Goal: Task Accomplishment & Management: Manage account settings

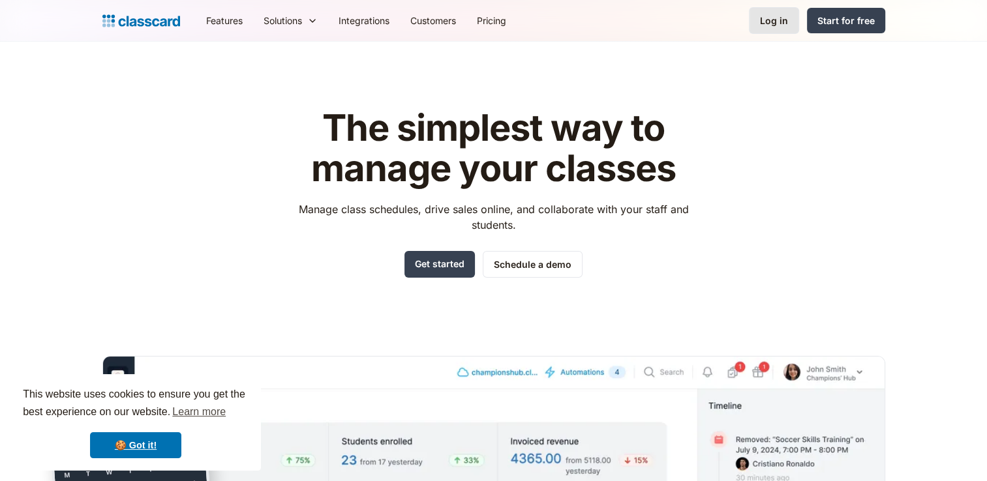
click at [788, 20] on div "Log in" at bounding box center [774, 21] width 28 height 14
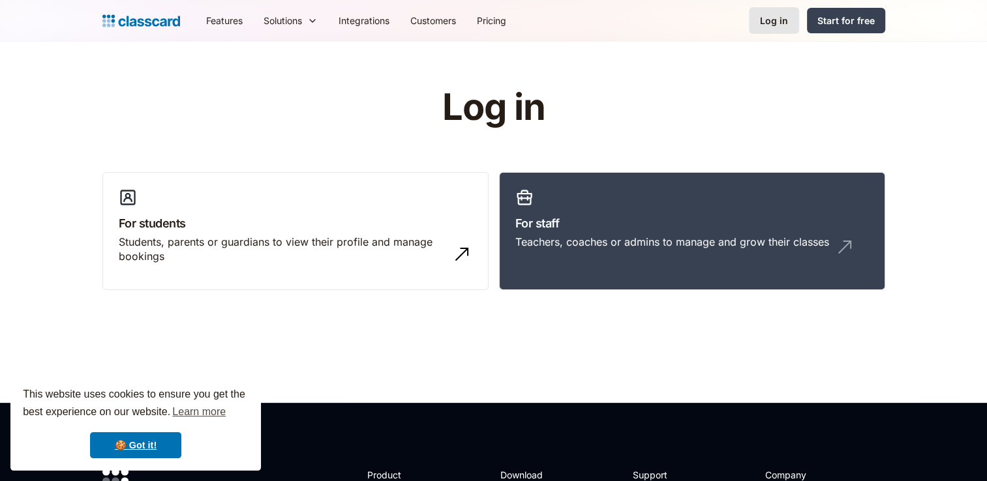
drag, startPoint x: 0, startPoint y: 0, endPoint x: 788, endPoint y: 20, distance: 788.0
click at [788, 20] on div "Log in" at bounding box center [774, 21] width 28 height 14
click at [729, 364] on header "Log in For students Students, parents or guardians to view their profile and ma…" at bounding box center [493, 222] width 987 height 361
click at [923, 142] on header "Log in For students Students, parents or guardians to view their profile and ma…" at bounding box center [493, 222] width 987 height 361
click at [764, 24] on div "Log in" at bounding box center [774, 21] width 28 height 14
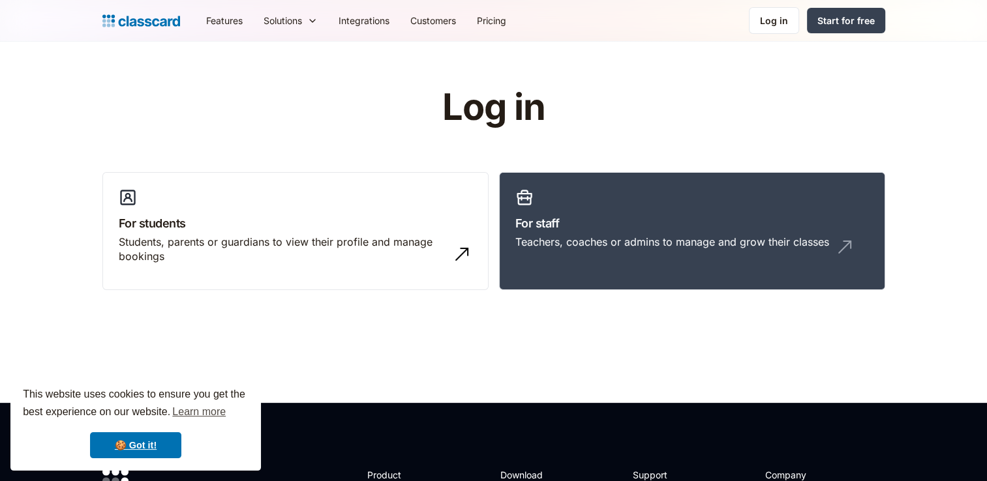
click at [152, 461] on div "This website uses cookies to ensure you get the best experience on our website.…" at bounding box center [135, 422] width 250 height 97
click at [157, 450] on link "🍪 Got it!" at bounding box center [135, 445] width 91 height 26
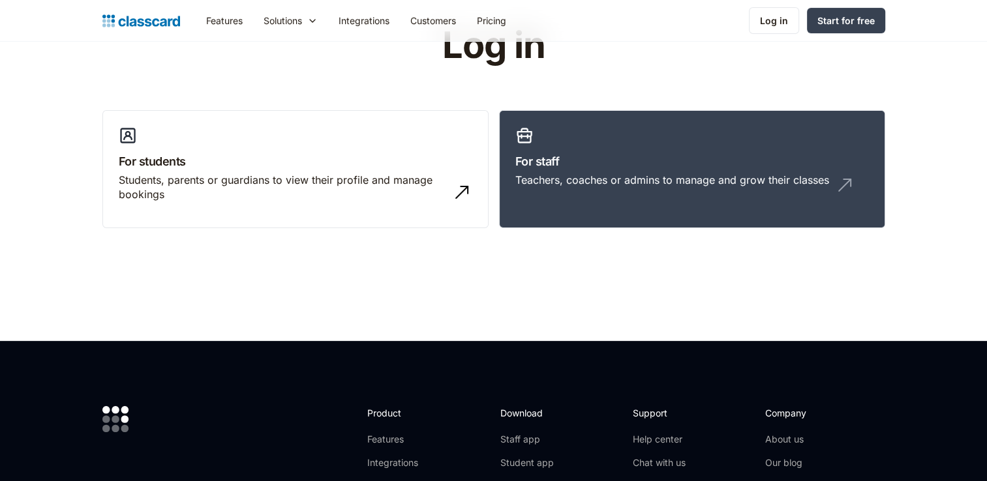
scroll to position [73, 0]
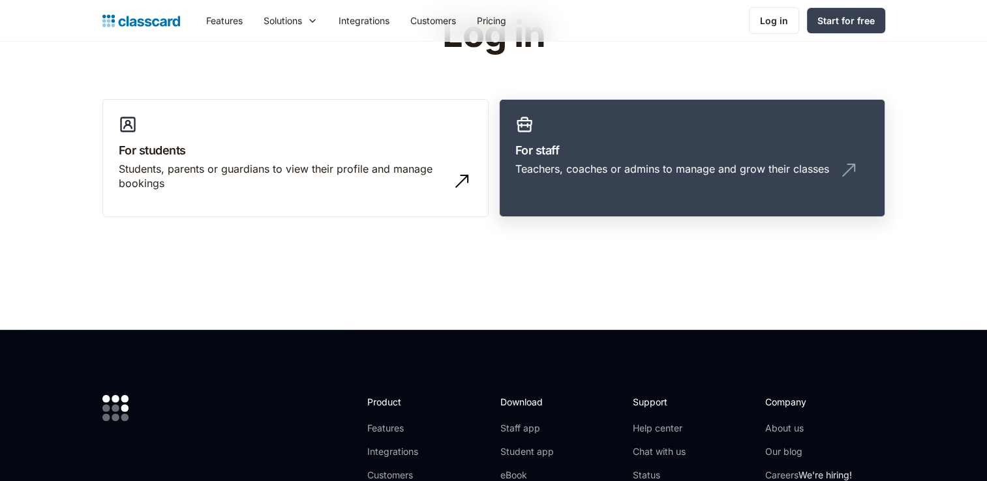
click at [756, 147] on h3 "For staff" at bounding box center [691, 151] width 353 height 18
